Goal: Information Seeking & Learning: Understand process/instructions

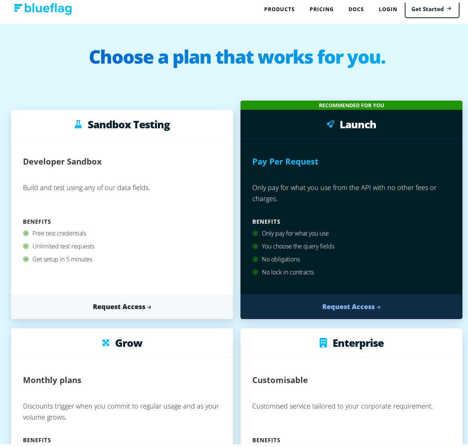
scroll to position [9, 0]
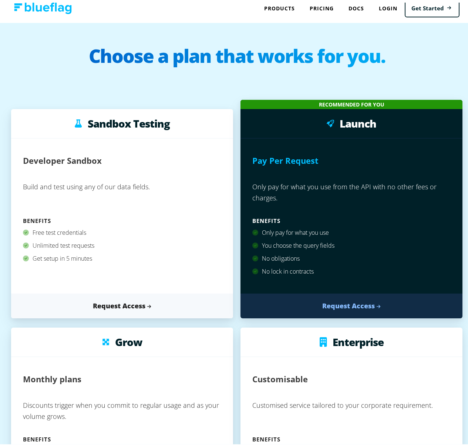
click at [57, 245] on div "Unlimited test requests" at bounding box center [122, 243] width 198 height 13
click at [68, 246] on div "Unlimited test requests" at bounding box center [122, 243] width 198 height 13
click at [68, 234] on div "Free test credentials" at bounding box center [122, 230] width 198 height 13
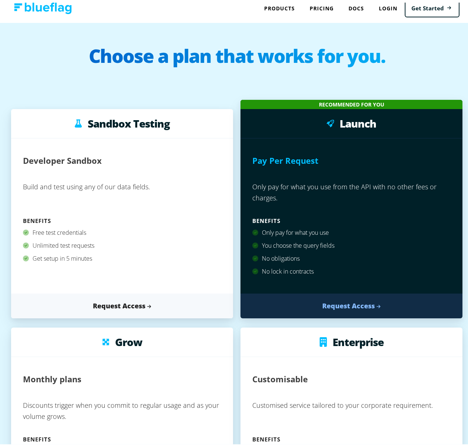
click at [68, 234] on div "Free test credentials" at bounding box center [122, 230] width 198 height 13
click at [85, 256] on div "Get setup in 5 minutes" at bounding box center [122, 256] width 198 height 13
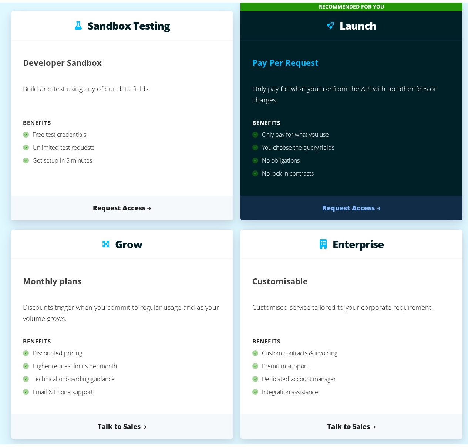
scroll to position [0, 0]
